Goal: Information Seeking & Learning: Learn about a topic

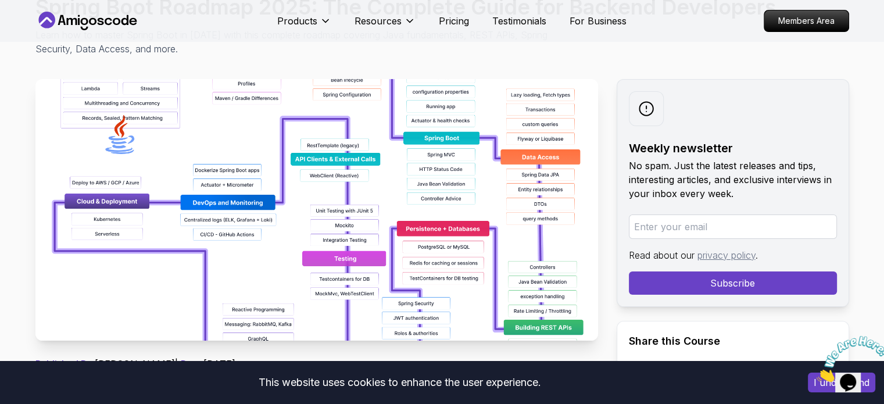
scroll to position [201, 0]
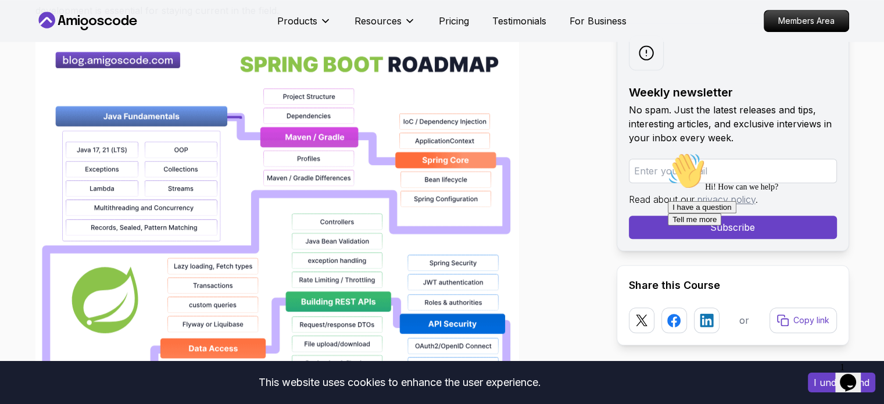
scroll to position [832, 0]
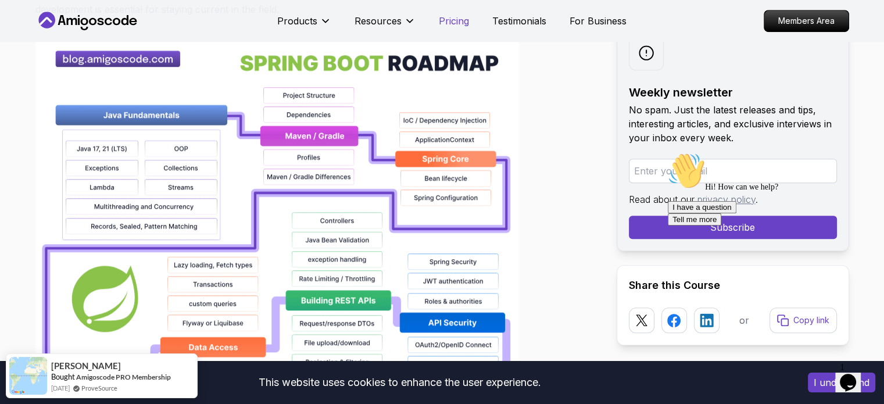
click at [460, 21] on p "Pricing" at bounding box center [454, 21] width 30 height 14
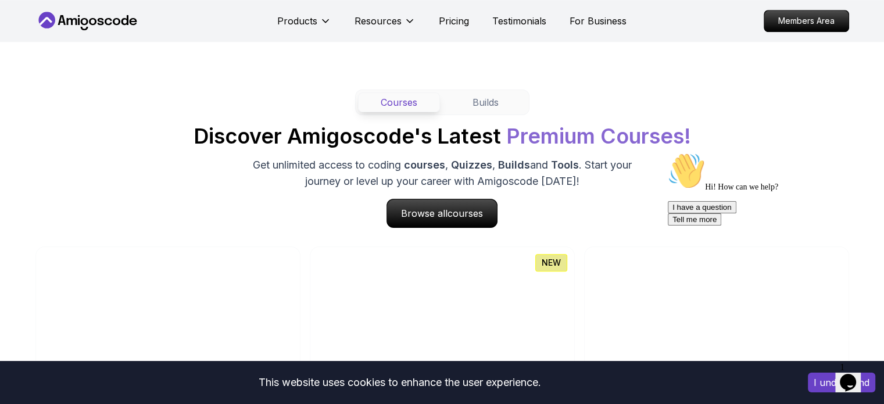
scroll to position [1030, 0]
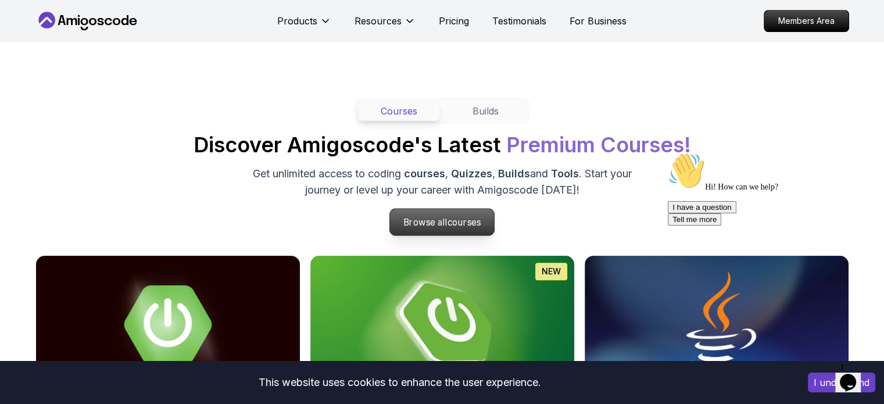
click at [457, 225] on span "courses" at bounding box center [465, 221] width 34 height 11
